Goal: Learn about a topic

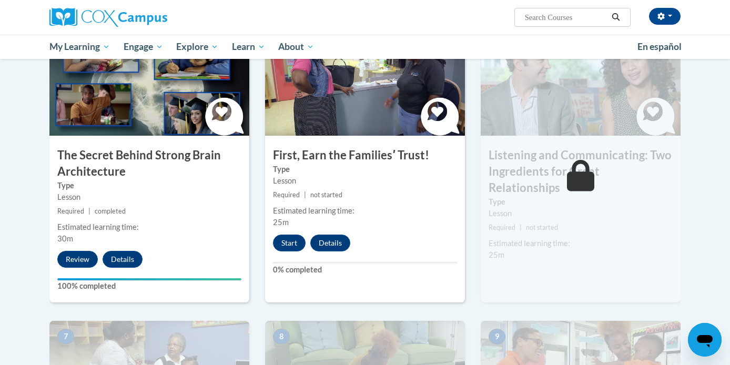
scroll to position [537, 0]
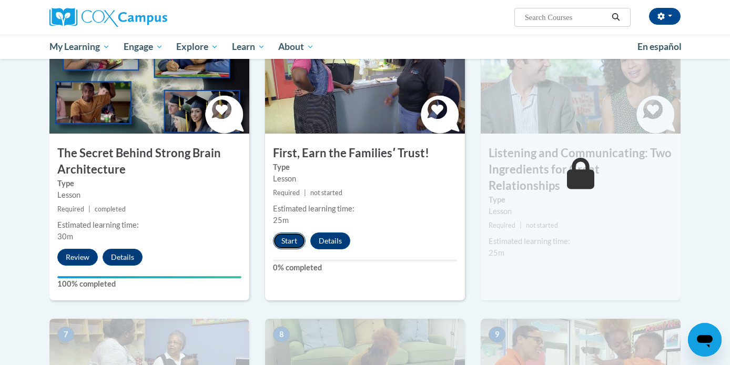
click at [289, 239] on button "Start" at bounding box center [289, 241] width 33 height 17
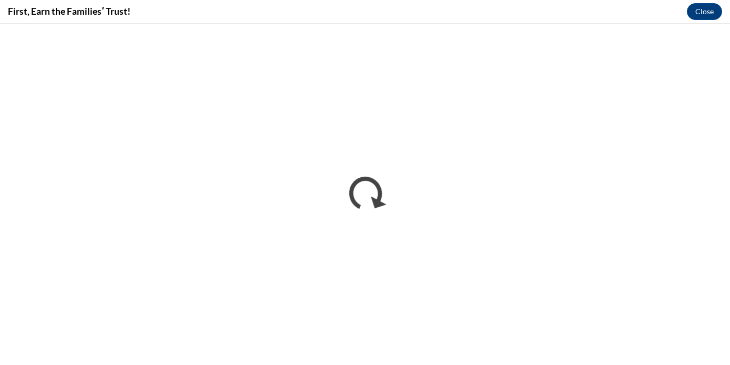
scroll to position [0, 0]
